Goal: Task Accomplishment & Management: Complete application form

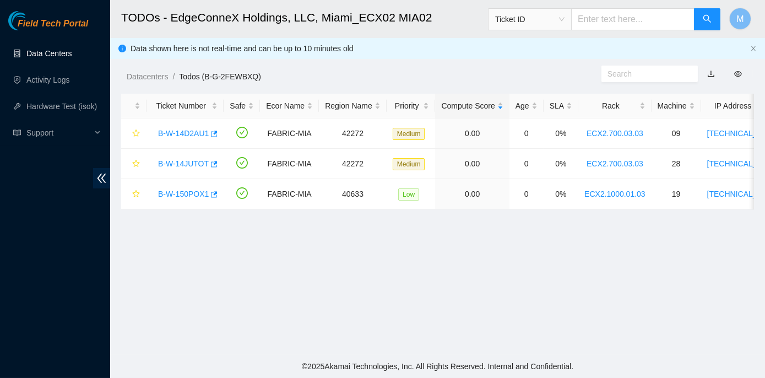
click at [53, 52] on link "Data Centers" at bounding box center [48, 53] width 45 height 9
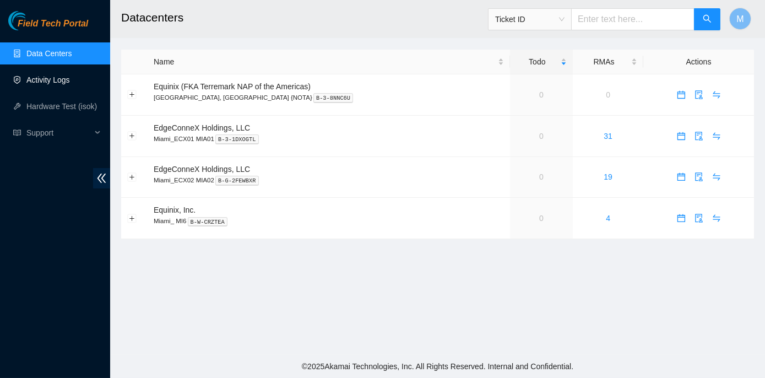
click at [49, 79] on link "Activity Logs" at bounding box center [48, 79] width 44 height 9
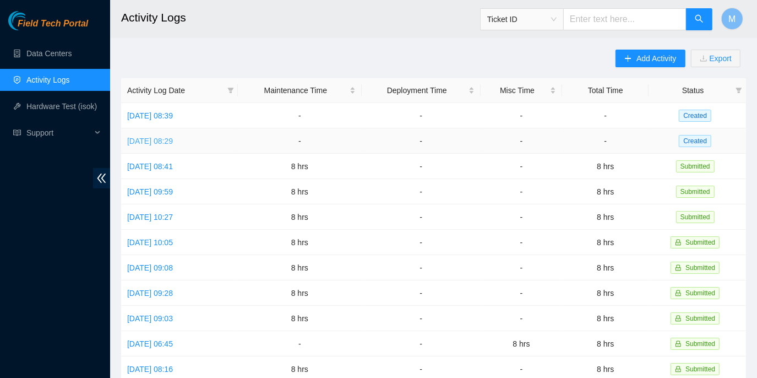
click at [173, 139] on link "Tue, 02 Sep 2025 08:29" at bounding box center [150, 141] width 46 height 9
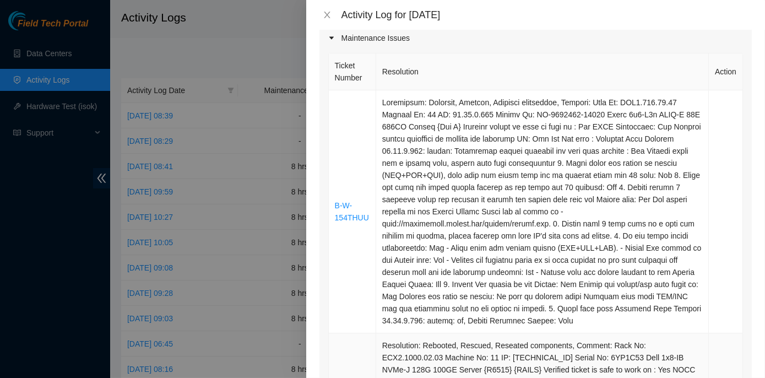
scroll to position [100, 0]
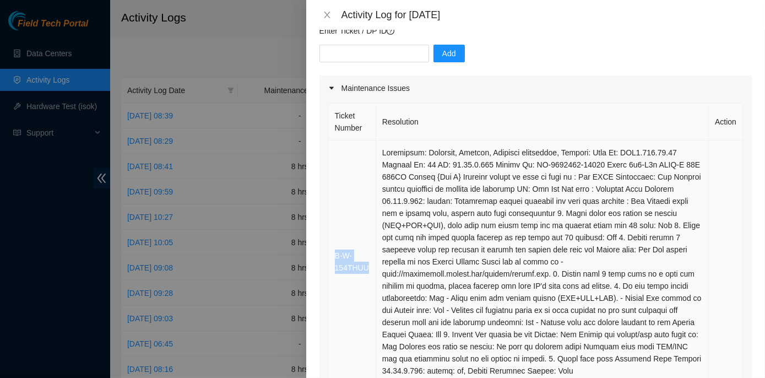
drag, startPoint x: 369, startPoint y: 261, endPoint x: 334, endPoint y: 250, distance: 35.9
click at [334, 250] on td "B-W-154THUU" at bounding box center [352, 261] width 47 height 243
copy link "B-W-154THUU"
click at [328, 53] on input "text" at bounding box center [375, 54] width 110 height 18
paste input "B-W-154THUU"
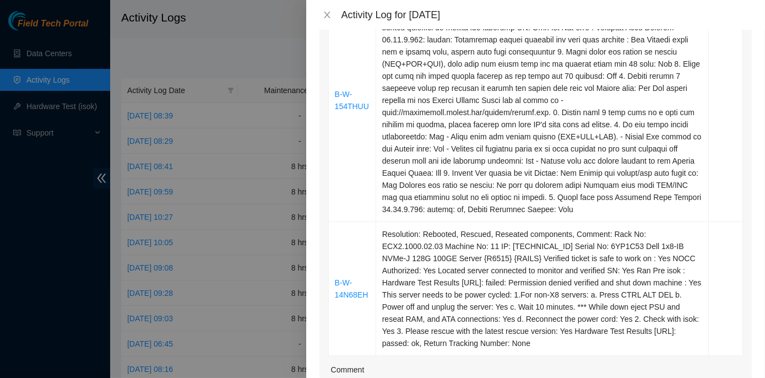
scroll to position [300, 0]
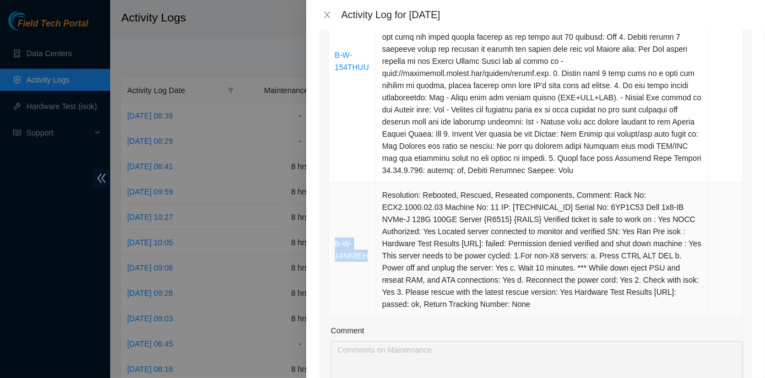
drag, startPoint x: 368, startPoint y: 241, endPoint x: 334, endPoint y: 229, distance: 35.7
click at [334, 229] on td "B-W-14N68EH" at bounding box center [352, 250] width 47 height 134
copy link "B-W-14N68EH"
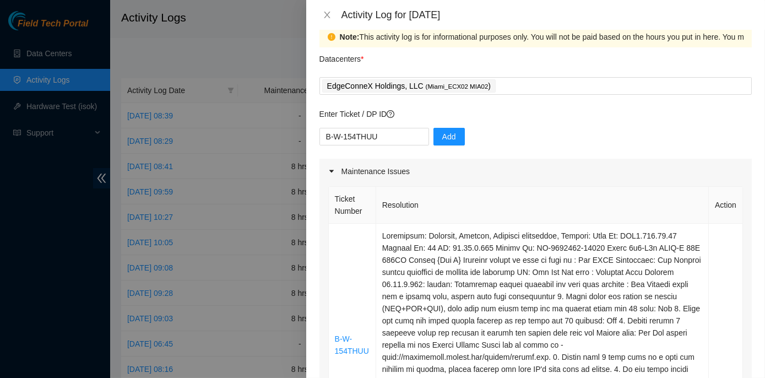
scroll to position [0, 0]
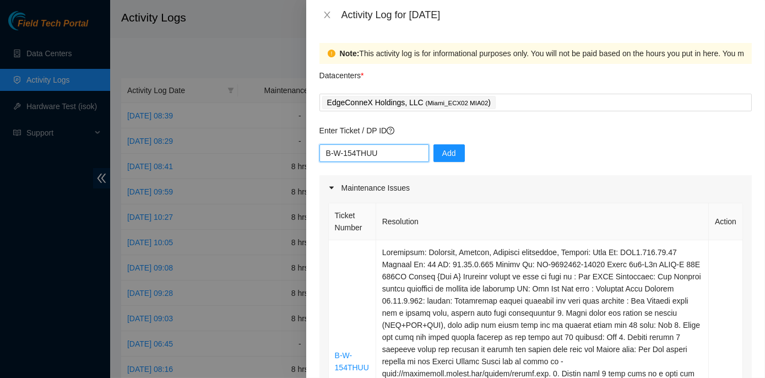
click at [382, 151] on input "B-W-154THUU" at bounding box center [375, 153] width 110 height 18
paste input "B-W-14N68EH"
type input "B-W-154THUU B-W-14N68EH"
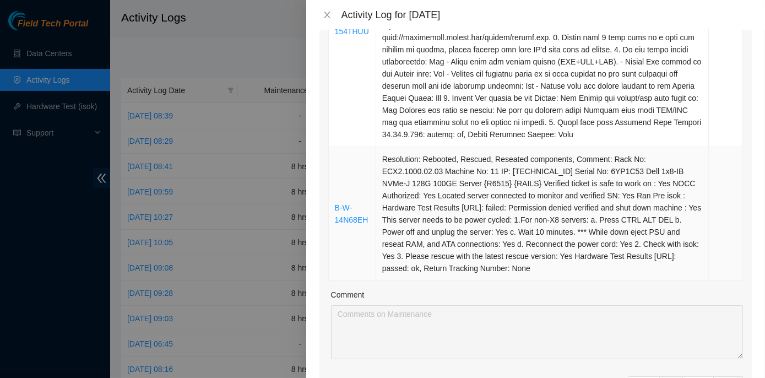
scroll to position [350, 0]
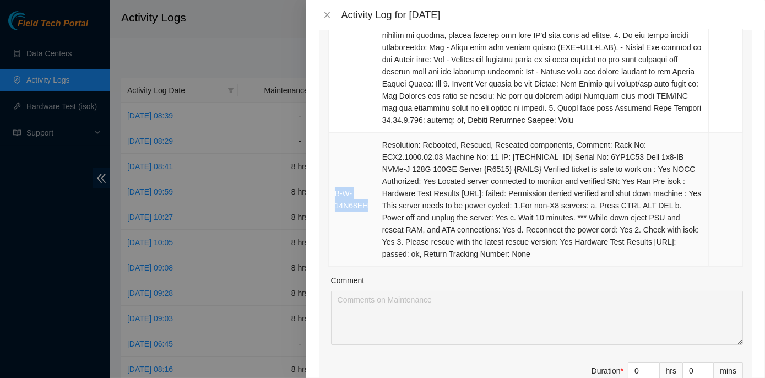
drag, startPoint x: 367, startPoint y: 194, endPoint x: 331, endPoint y: 184, distance: 37.8
click at [331, 184] on td "B-W-14N68EH" at bounding box center [352, 200] width 47 height 134
copy link "B-W-14N68EH"
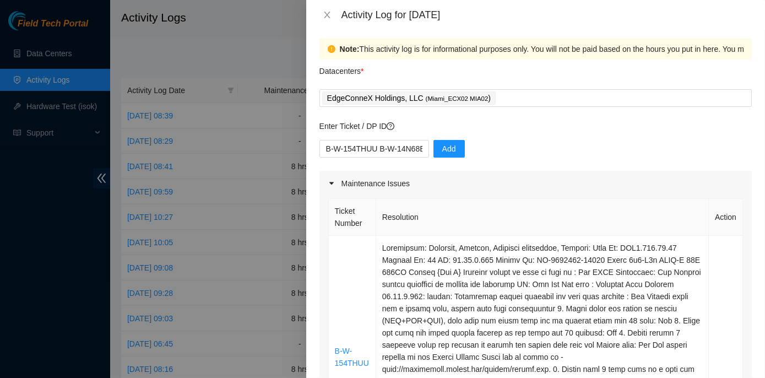
scroll to position [0, 0]
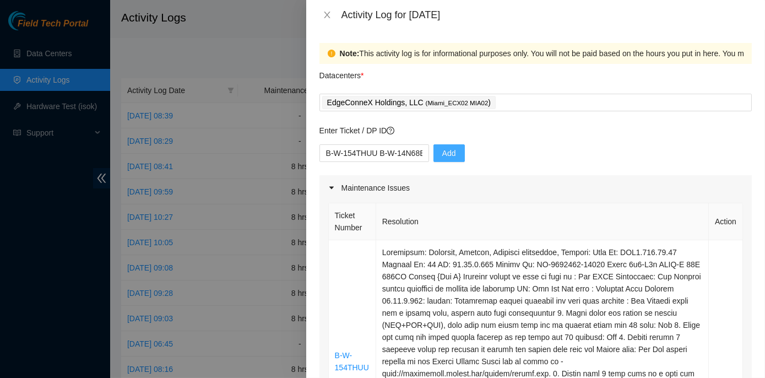
click at [443, 153] on span "Add" at bounding box center [449, 153] width 14 height 12
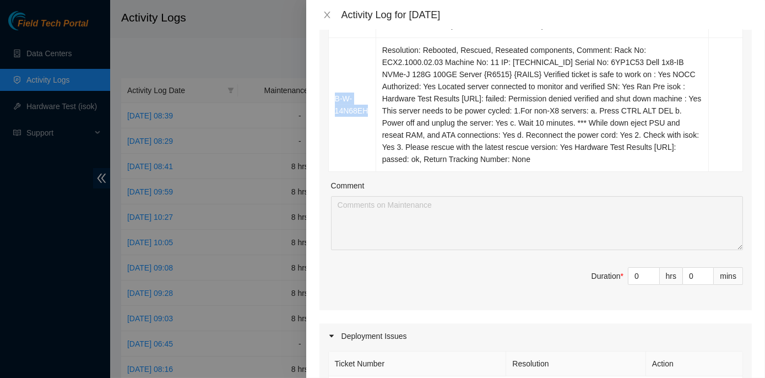
scroll to position [551, 0]
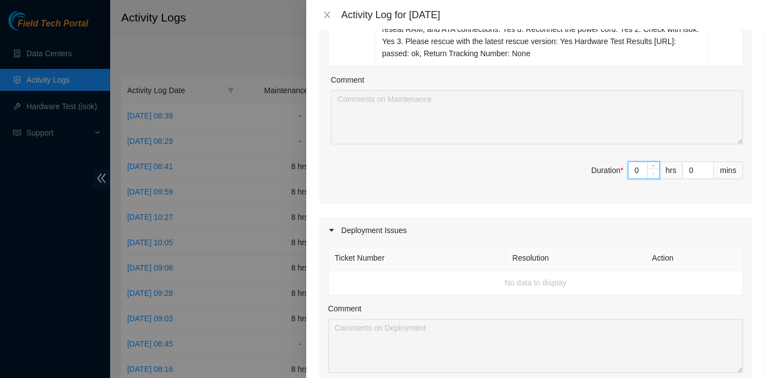
drag, startPoint x: 626, startPoint y: 157, endPoint x: 640, endPoint y: 158, distance: 14.3
click at [640, 161] on div "0" at bounding box center [644, 170] width 32 height 18
type input "8"
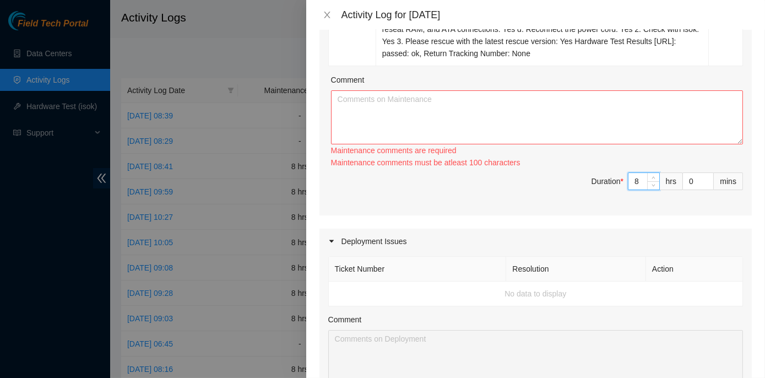
type input "8"
paste textarea "ECX2- Maintenance Check for inbound shipments for ECX2; no inbound at this time…"
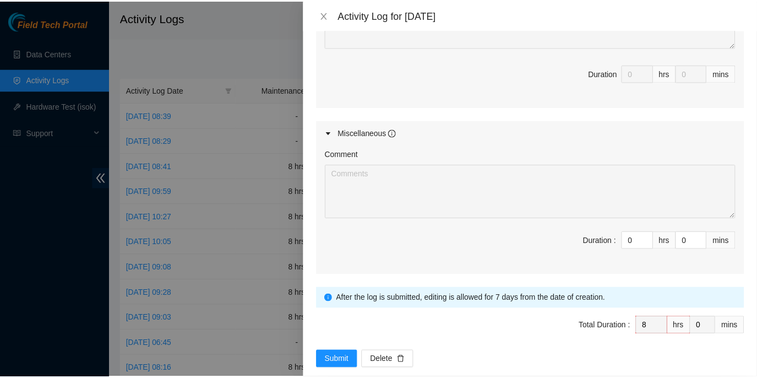
scroll to position [878, 0]
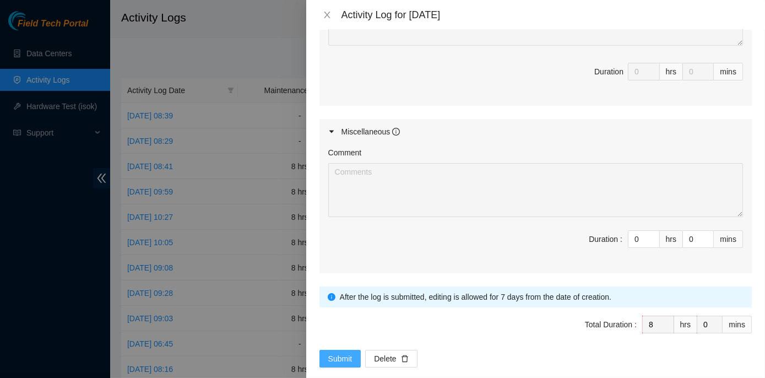
type textarea "ECX2- Maintenance Check for inbound shipments for ECX2; no inbound at this time…"
click at [344, 353] on span "Submit" at bounding box center [340, 359] width 24 height 12
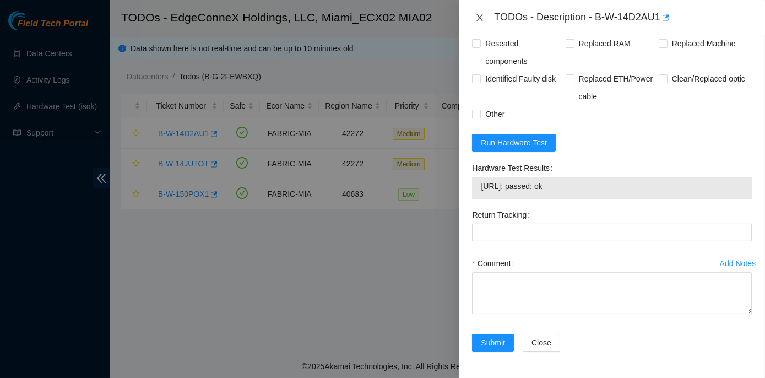
click at [480, 15] on icon "close" at bounding box center [479, 17] width 9 height 9
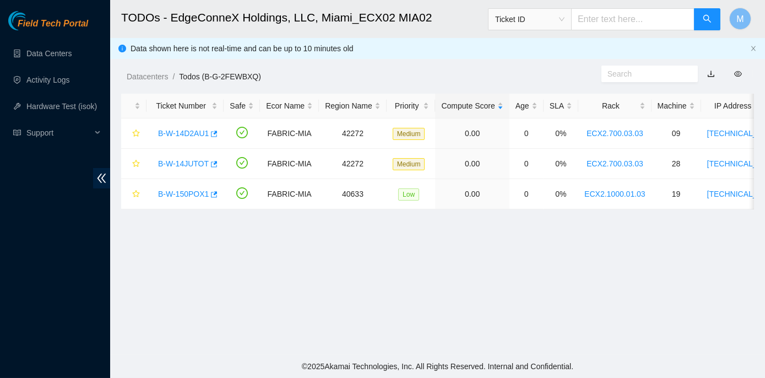
scroll to position [311, 0]
